Goal: Task Accomplishment & Management: Manage account settings

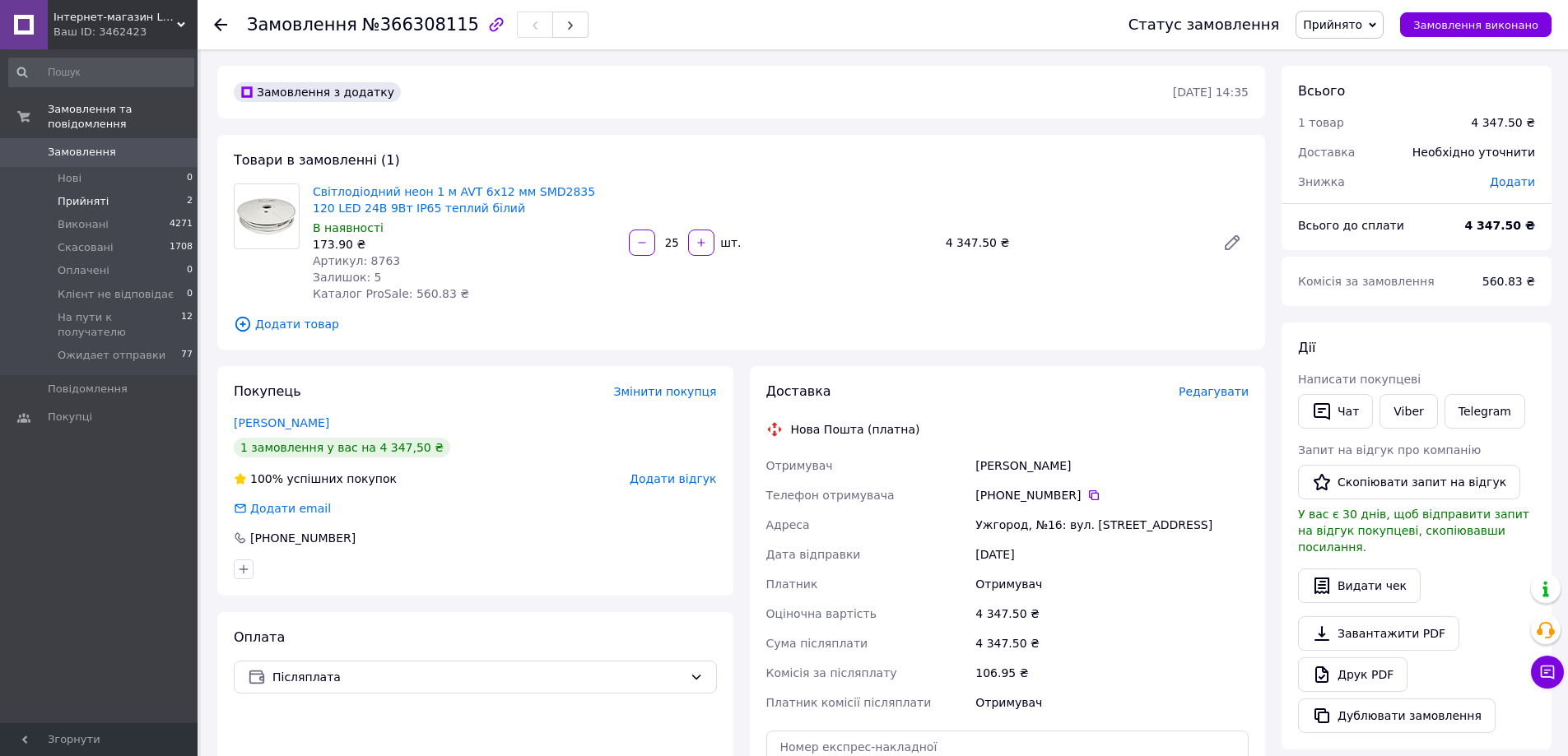
click at [69, 195] on li "Прийняті 2" at bounding box center [101, 202] width 203 height 23
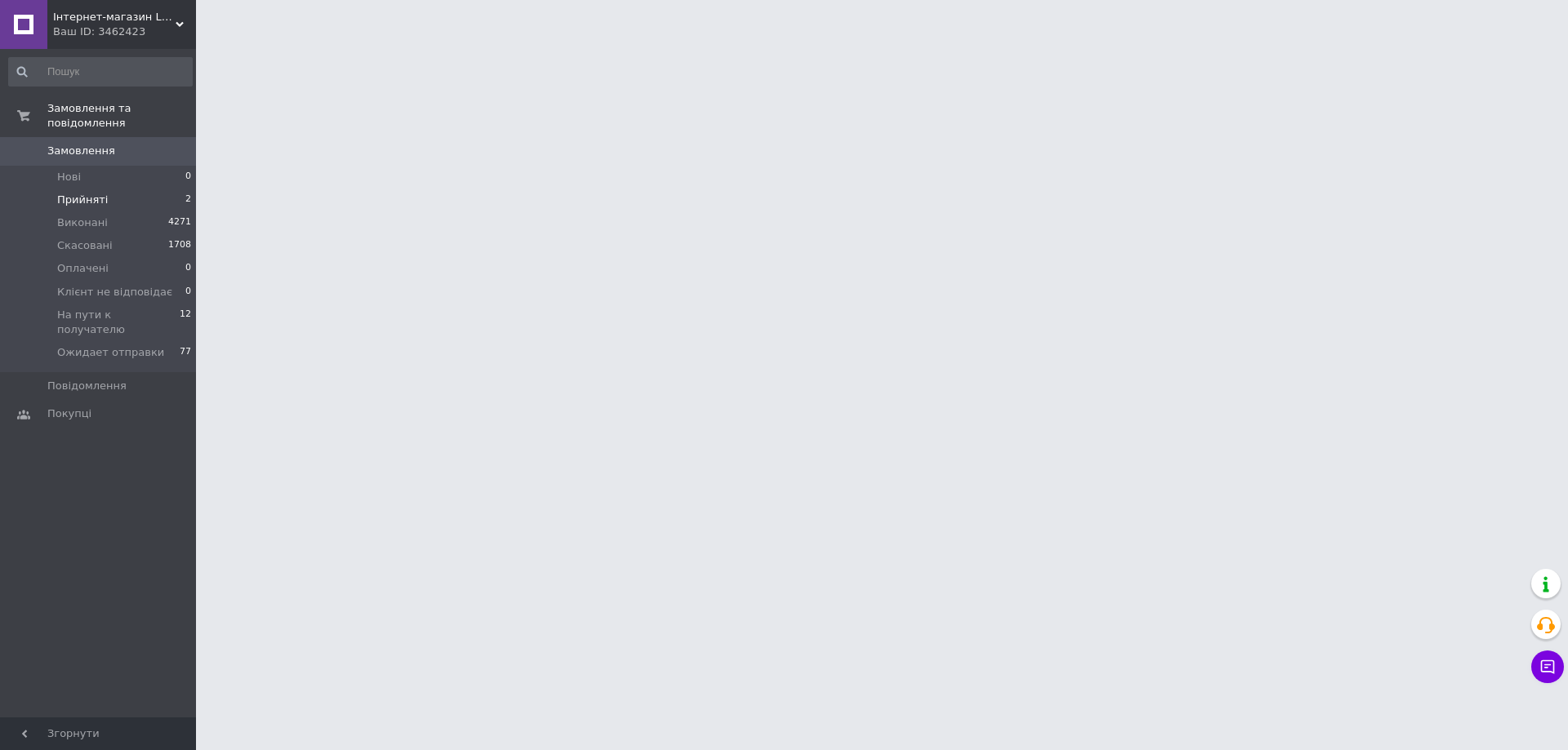
click at [91, 193] on span "Прийняті" at bounding box center [82, 200] width 51 height 15
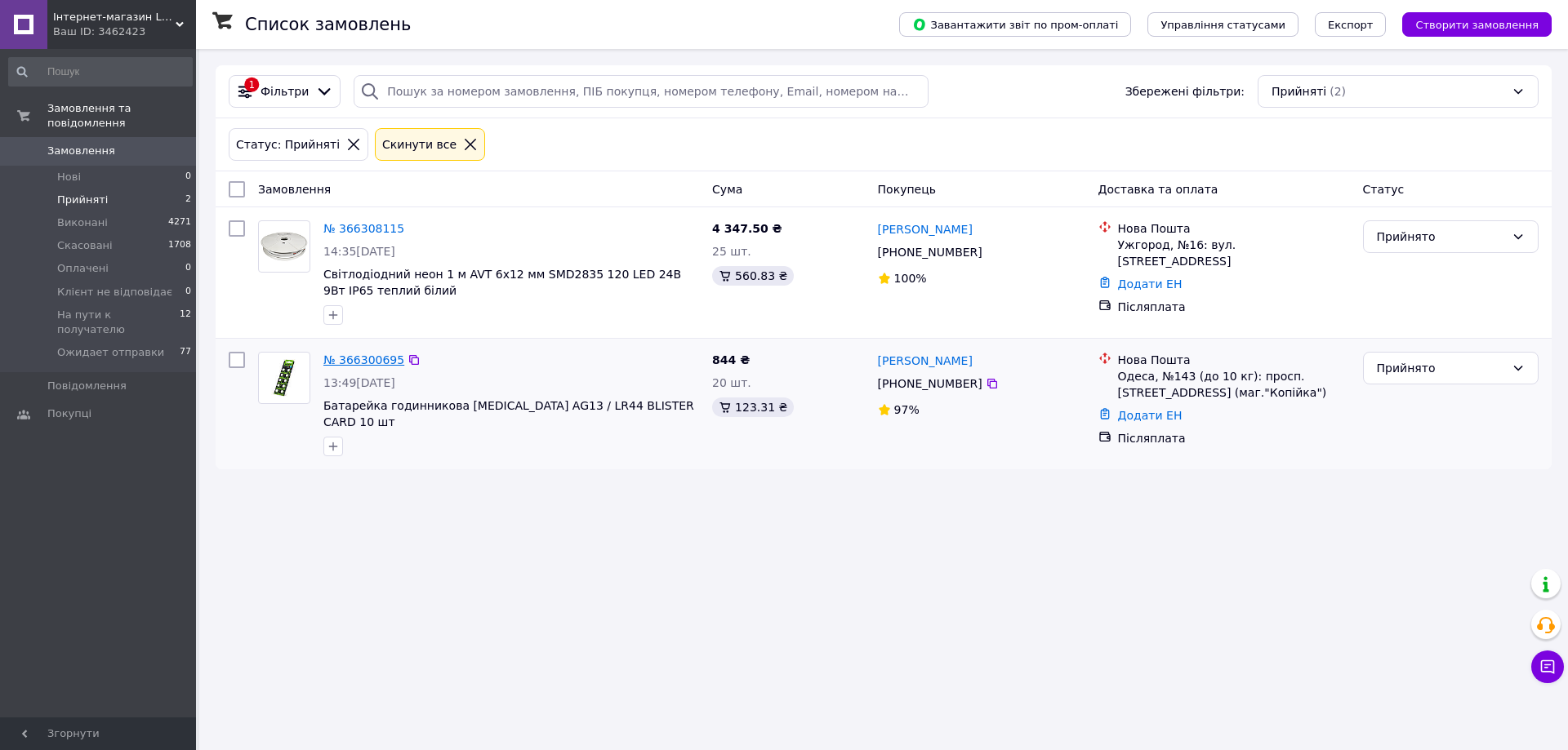
click at [337, 361] on link "№ 366300695" at bounding box center [363, 359] width 81 height 13
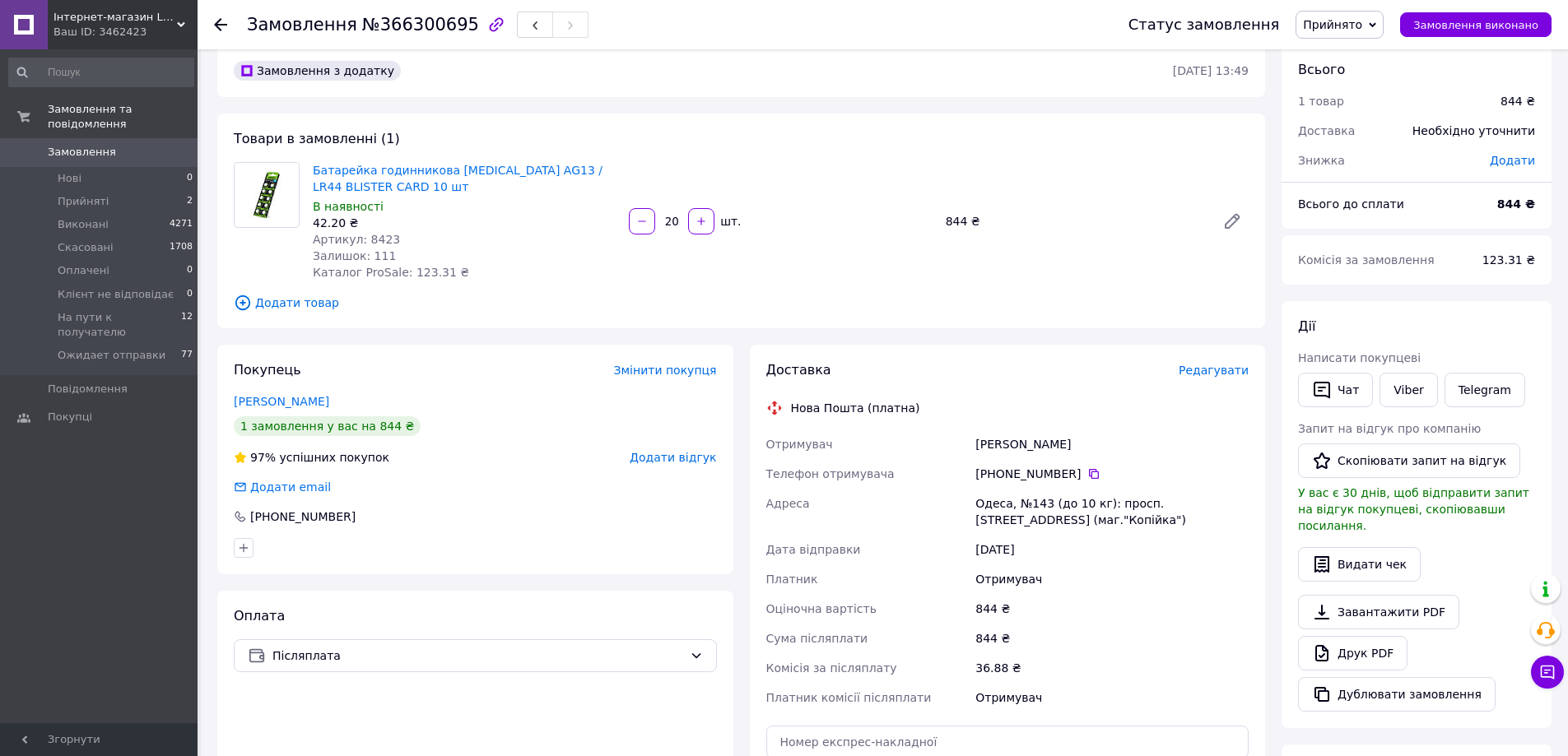
scroll to position [83, 0]
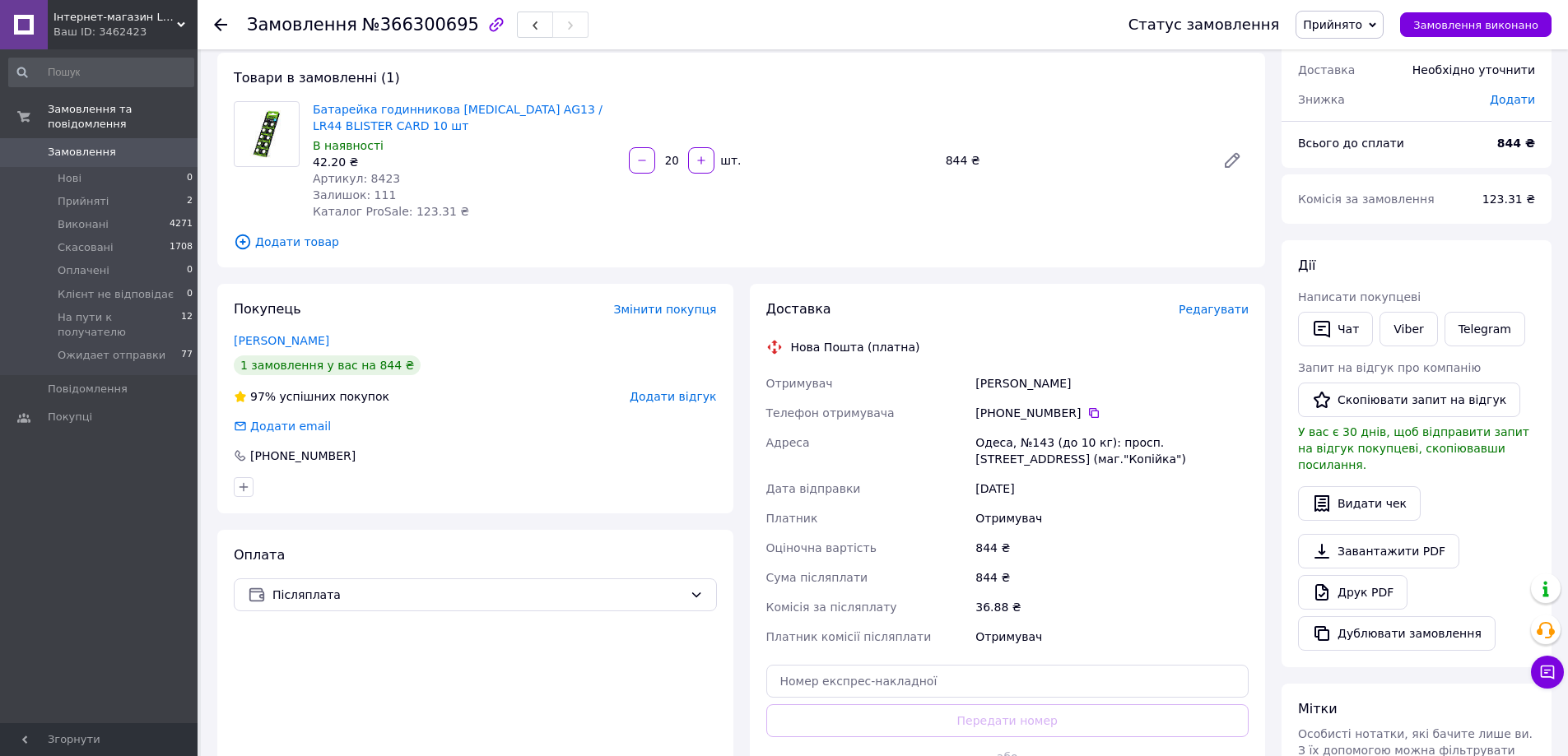
copy div "Отримувач [PERSON_NAME] Телефон отримувача [PHONE_NUMBER]   [PERSON_NAME], №143…"
drag, startPoint x: 1079, startPoint y: 462, endPoint x: 969, endPoint y: 378, distance: 138.4
click at [969, 378] on div "Отримувач [PERSON_NAME] Телефон отримувача [PHONE_NUMBER]   [PERSON_NAME], №143…" at bounding box center [1008, 510] width 490 height 283
click at [228, 13] on div at bounding box center [231, 24] width 33 height 49
click at [227, 31] on div at bounding box center [231, 24] width 33 height 49
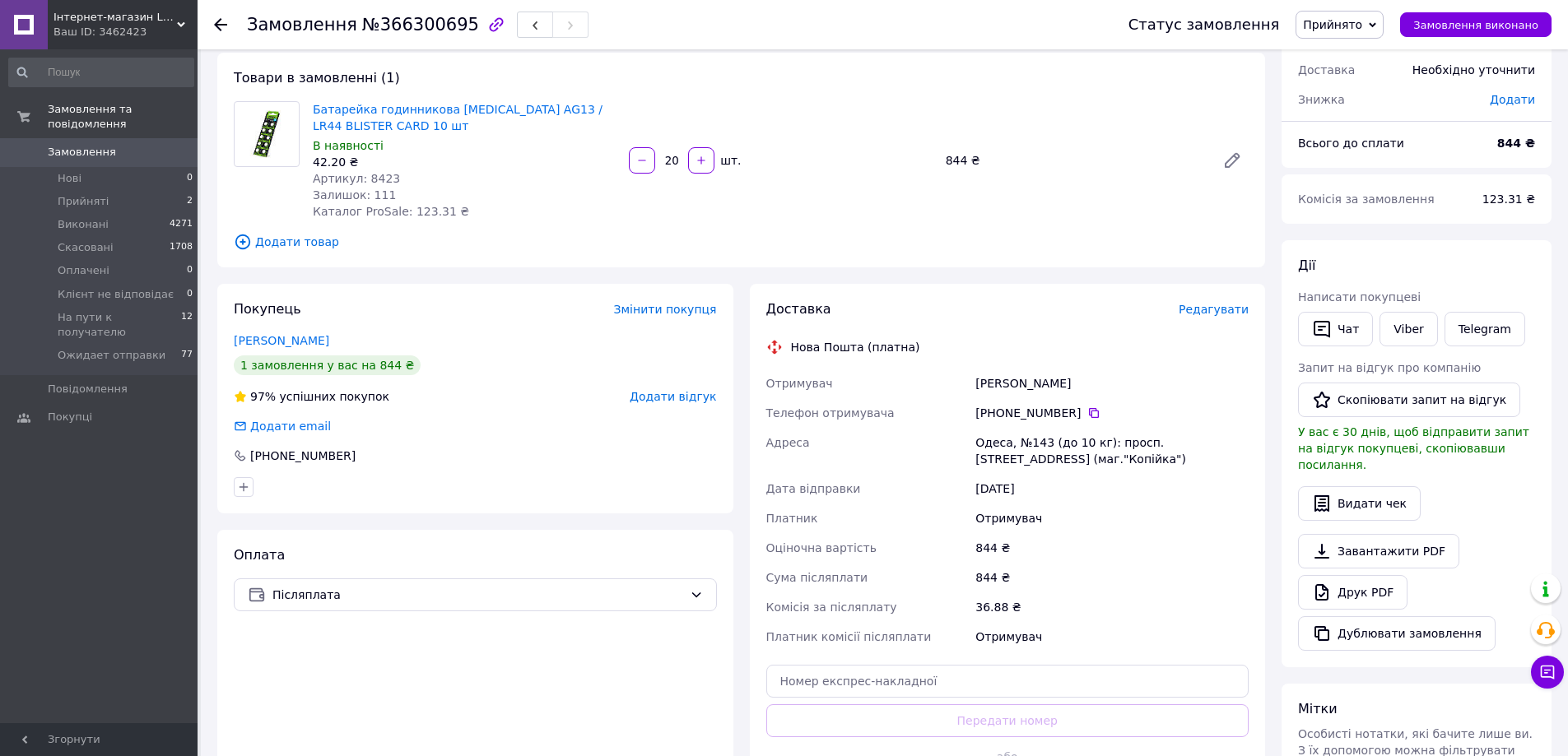
click at [208, 17] on div "Замовлення №366300695 Статус замовлення Прийнято Виконано Скасовано Оплачено Кл…" at bounding box center [883, 24] width 1371 height 49
click at [210, 25] on div "Замовлення №366300695 Статус замовлення Прийнято Виконано Скасовано Оплачено Кл…" at bounding box center [883, 24] width 1371 height 49
click at [225, 31] on div at bounding box center [221, 24] width 13 height 16
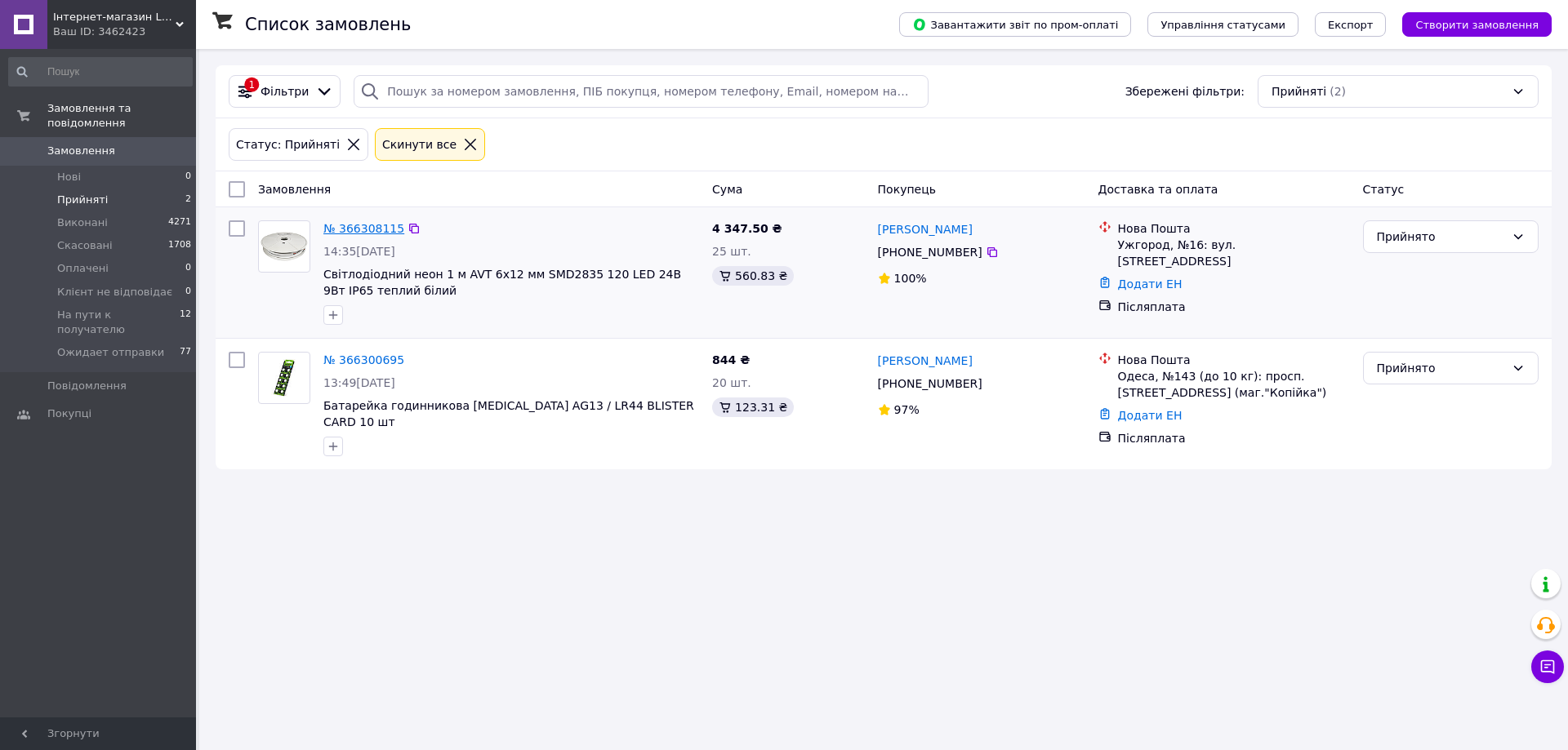
click at [360, 223] on link "№ 366308115" at bounding box center [363, 229] width 81 height 13
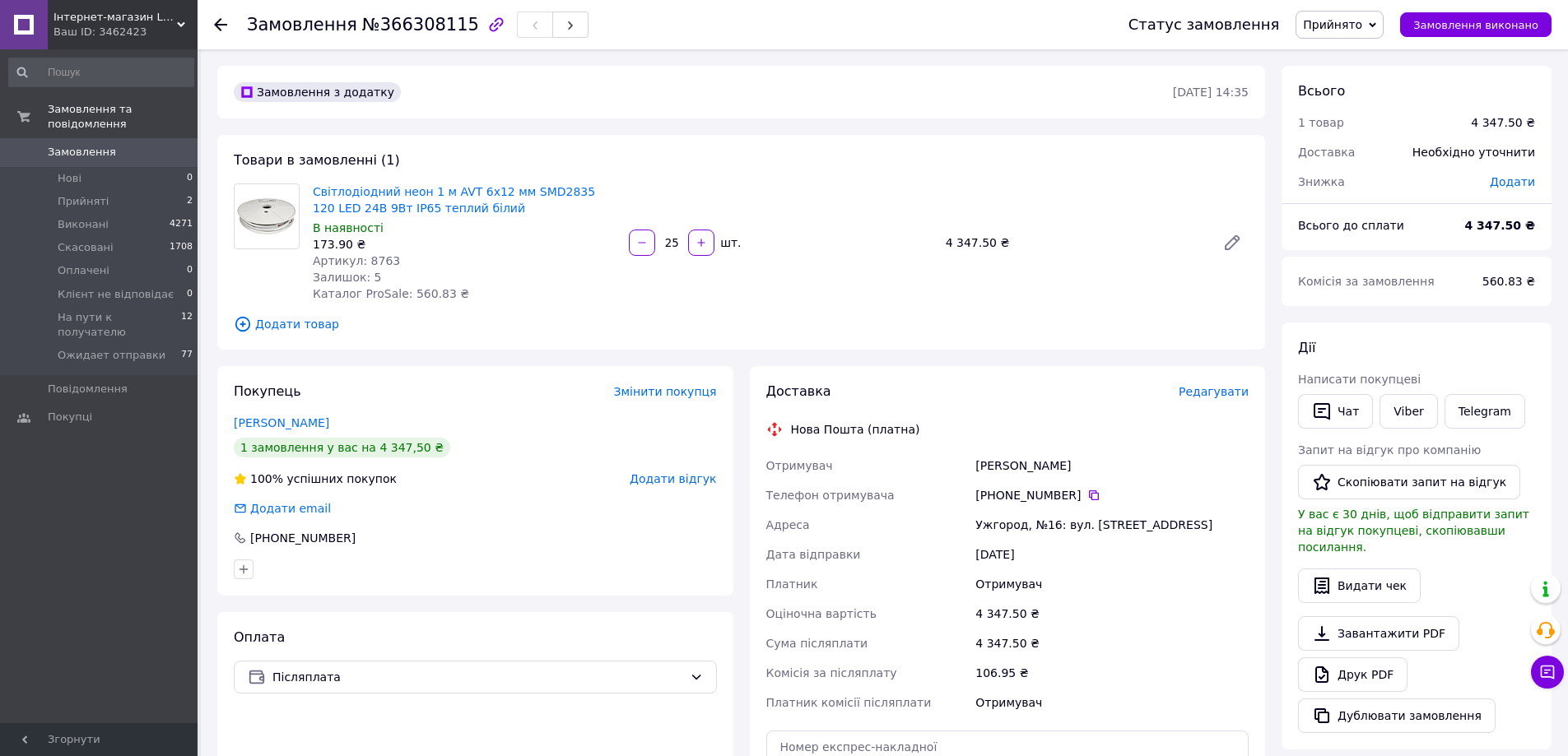
click at [222, 18] on icon at bounding box center [221, 24] width 13 height 13
